Goal: Task Accomplishment & Management: Use online tool/utility

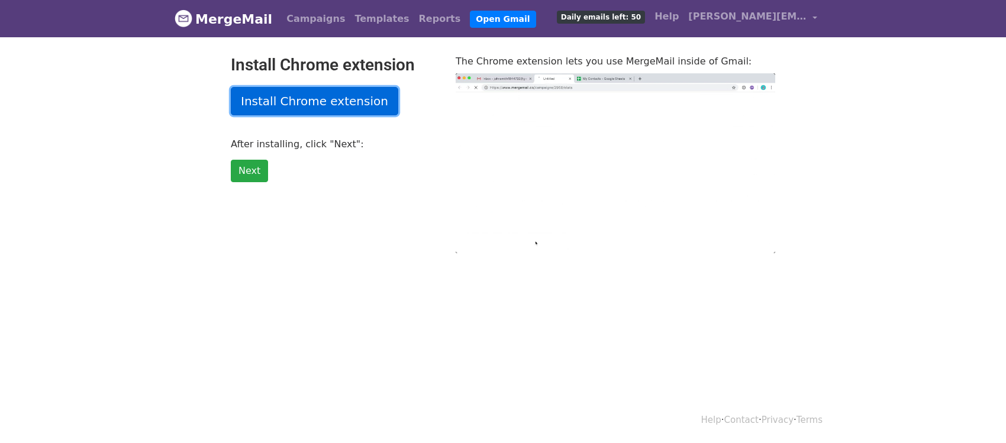
click at [343, 106] on link "Install Chrome extension" at bounding box center [314, 101] width 167 height 28
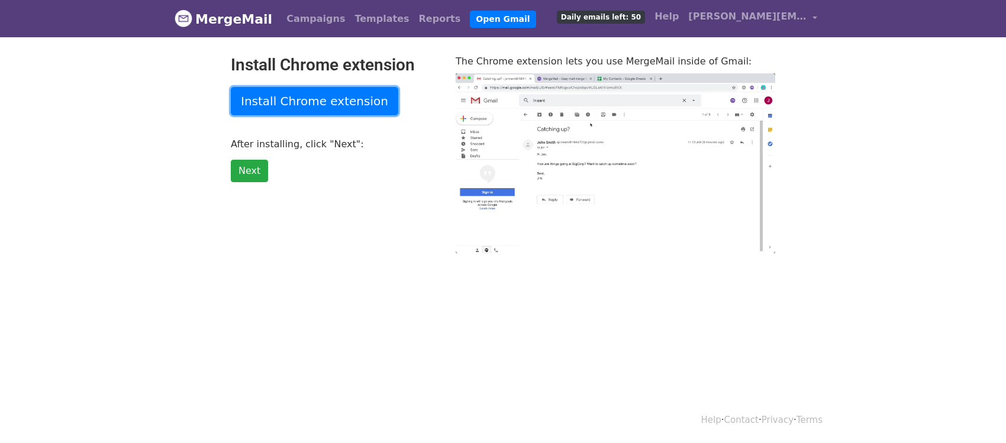
type input "13.31"
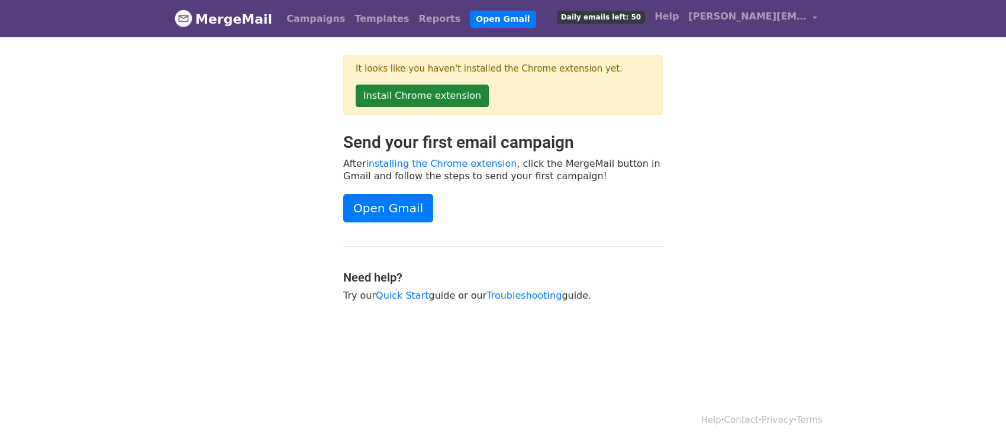
drag, startPoint x: 426, startPoint y: 77, endPoint x: 426, endPoint y: 85, distance: 8.3
click at [426, 79] on div "It looks like you haven't installed the Chrome extension yet. Install Chrome ex…" at bounding box center [502, 85] width 319 height 60
click at [426, 95] on link "Install Chrome extension" at bounding box center [422, 96] width 133 height 22
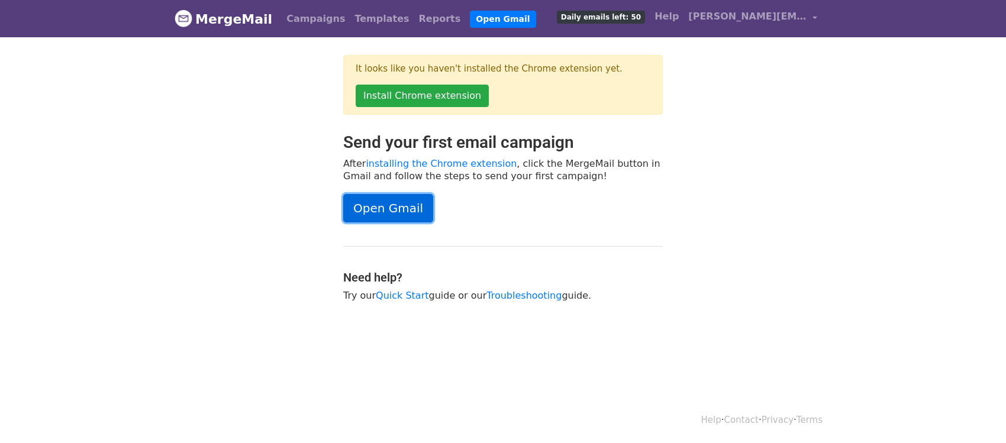
click at [355, 201] on link "Open Gmail" at bounding box center [388, 208] width 90 height 28
